Goal: Task Accomplishment & Management: Manage account settings

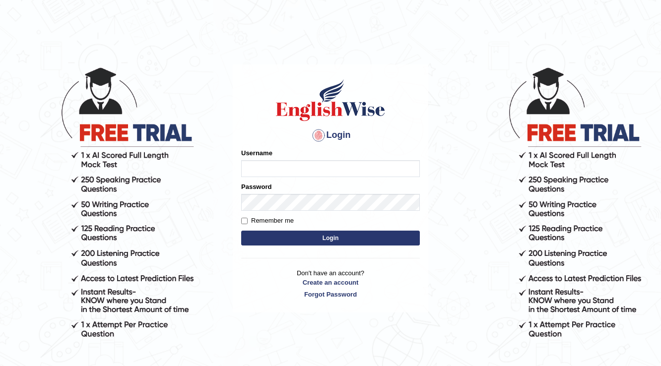
click at [258, 168] on input "Username" at bounding box center [330, 168] width 179 height 17
type input "prabhhsiimransingh"
